Goal: Information Seeking & Learning: Compare options

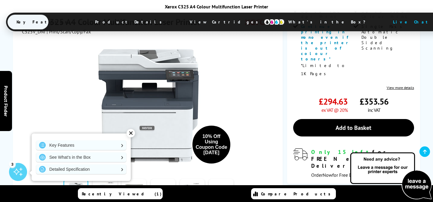
scroll to position [220, 0]
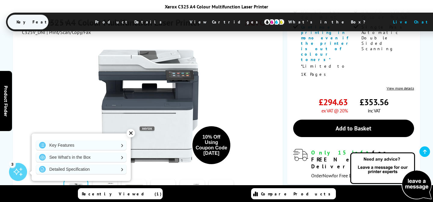
click at [129, 131] on div "✕" at bounding box center [131, 133] width 8 height 8
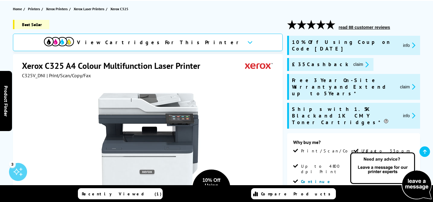
scroll to position [64, 0]
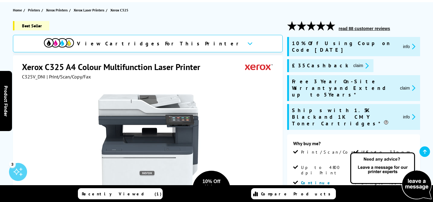
click at [406, 113] on button "info" at bounding box center [409, 116] width 16 height 7
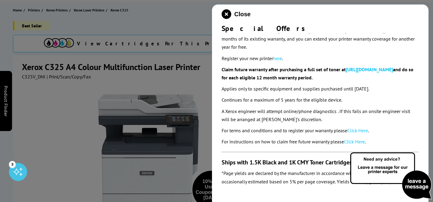
scroll to position [206, 0]
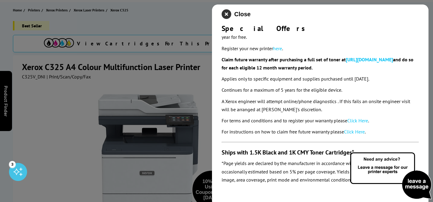
click at [225, 14] on icon "close modal" at bounding box center [227, 14] width 10 height 10
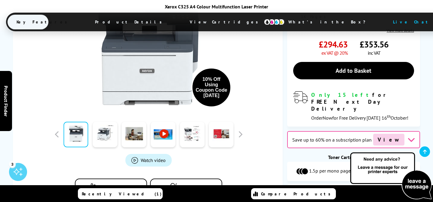
scroll to position [286, 0]
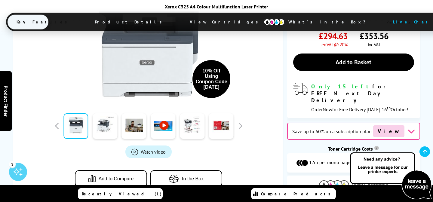
click at [334, 180] on img at bounding box center [334, 184] width 30 height 9
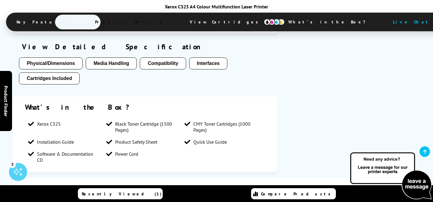
scroll to position [1128, 0]
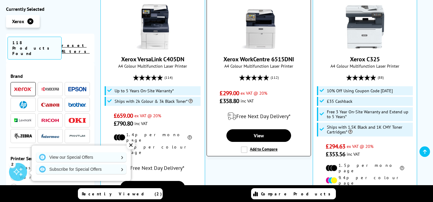
scroll to position [179, 0]
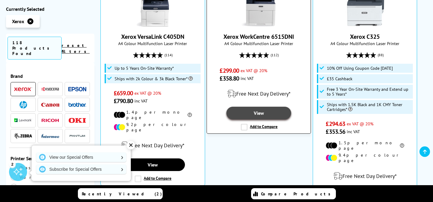
click at [258, 119] on link "View" at bounding box center [258, 113] width 65 height 13
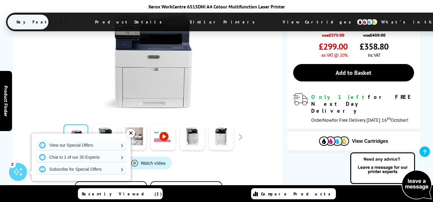
scroll to position [173, 0]
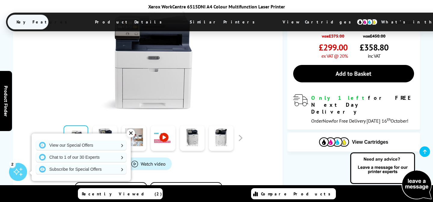
click at [131, 132] on div "✕" at bounding box center [131, 133] width 8 height 8
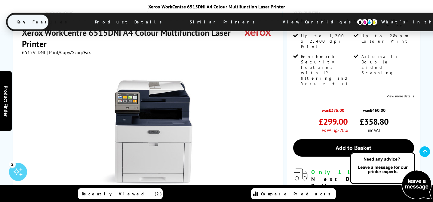
scroll to position [0, 0]
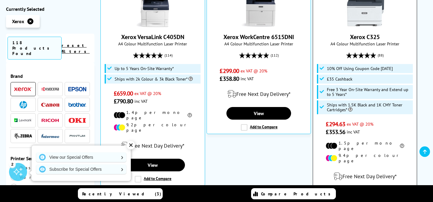
scroll to position [177, 0]
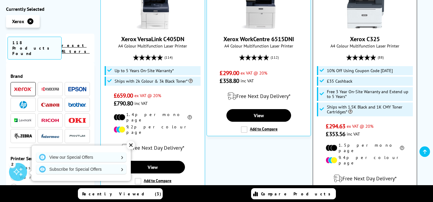
click at [361, 18] on img at bounding box center [365, 6] width 45 height 45
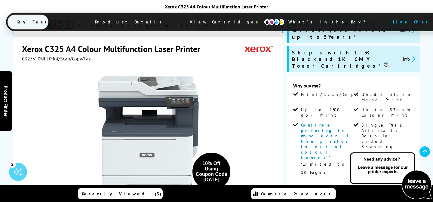
scroll to position [122, 0]
click at [403, 184] on link "View more details" at bounding box center [400, 186] width 27 height 5
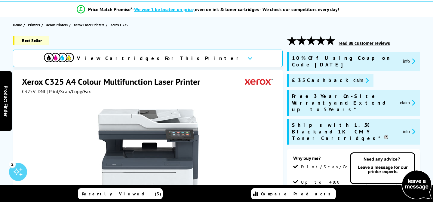
scroll to position [0, 0]
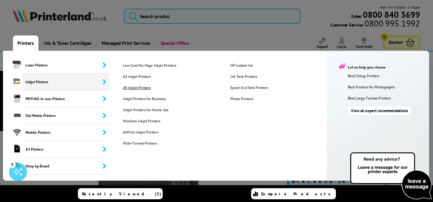
click at [135, 87] on link "A4 Inkjet Printers" at bounding box center [171, 87] width 107 height 5
